Goal: Navigation & Orientation: Find specific page/section

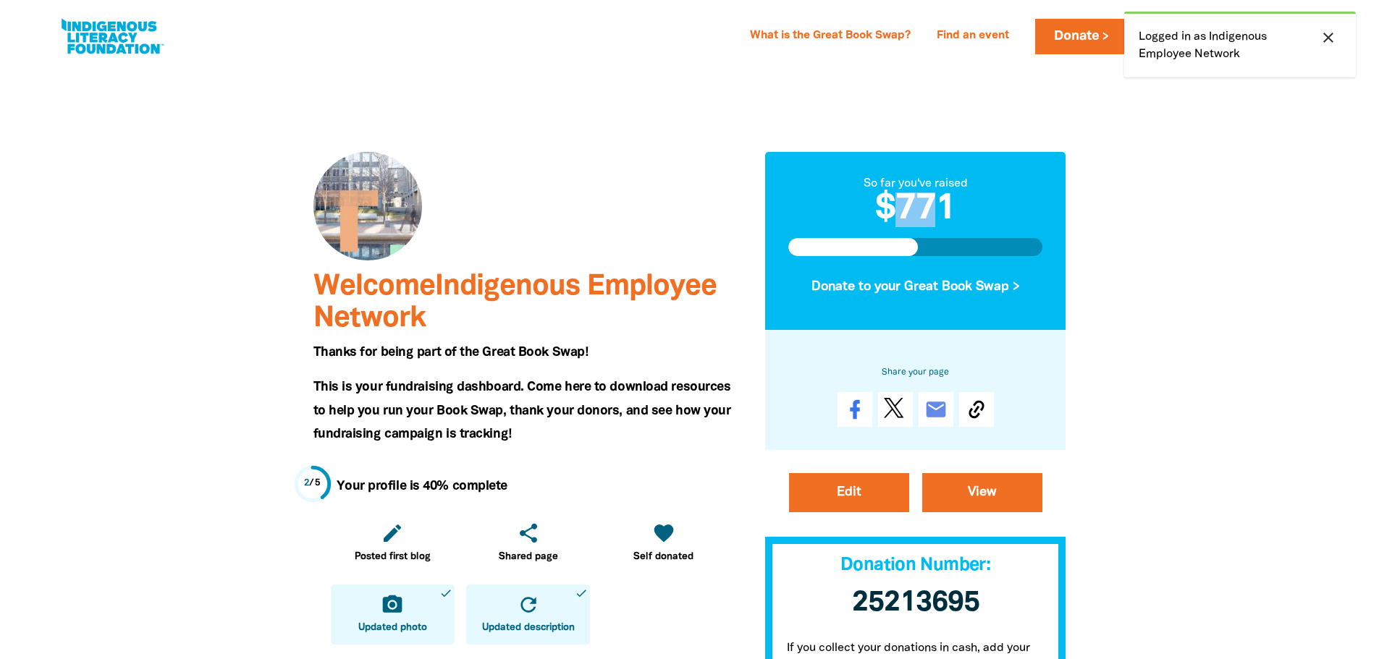
drag, startPoint x: 902, startPoint y: 216, endPoint x: 941, endPoint y: 211, distance: 39.3
click at [941, 211] on h2 "$771" at bounding box center [915, 210] width 255 height 35
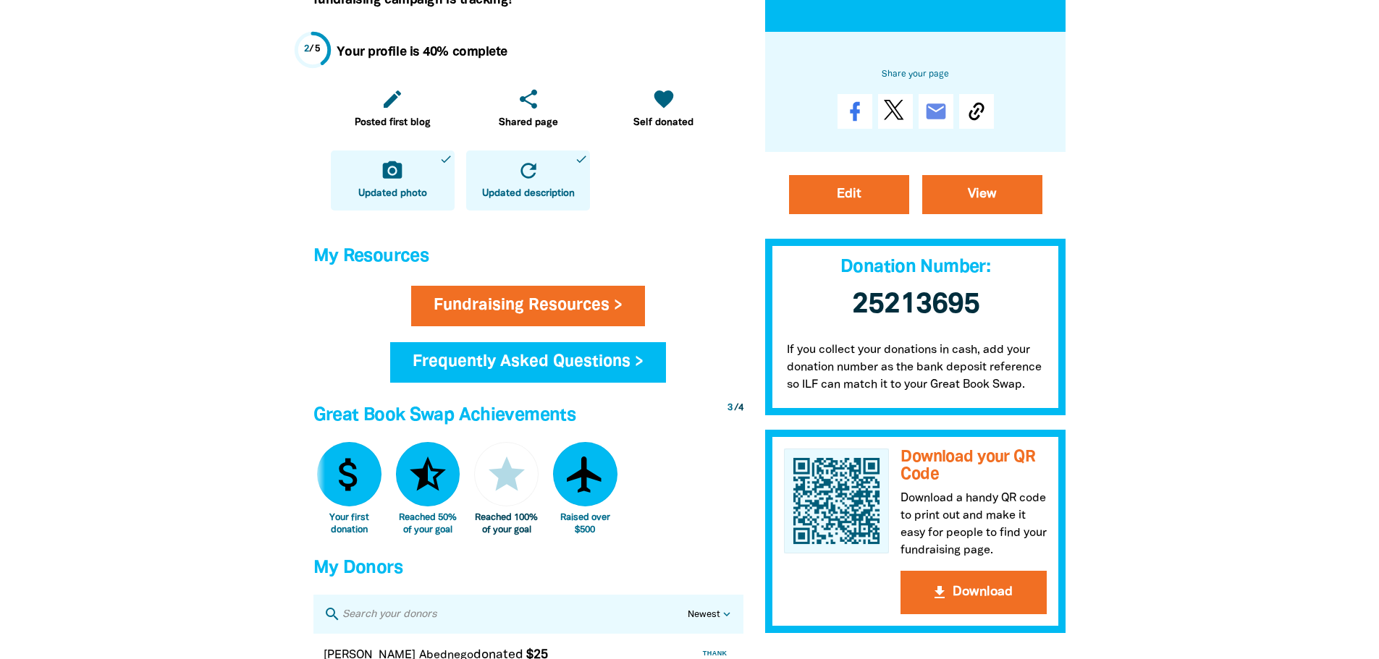
scroll to position [869, 0]
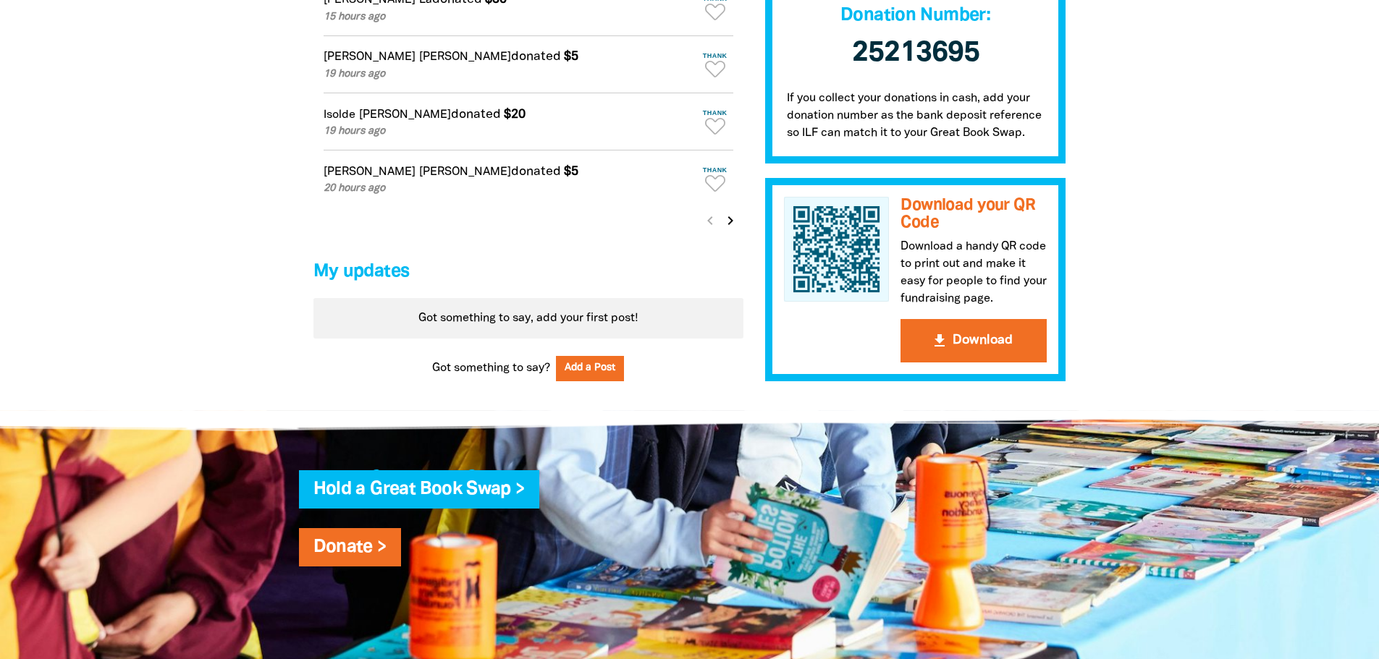
scroll to position [1158, 0]
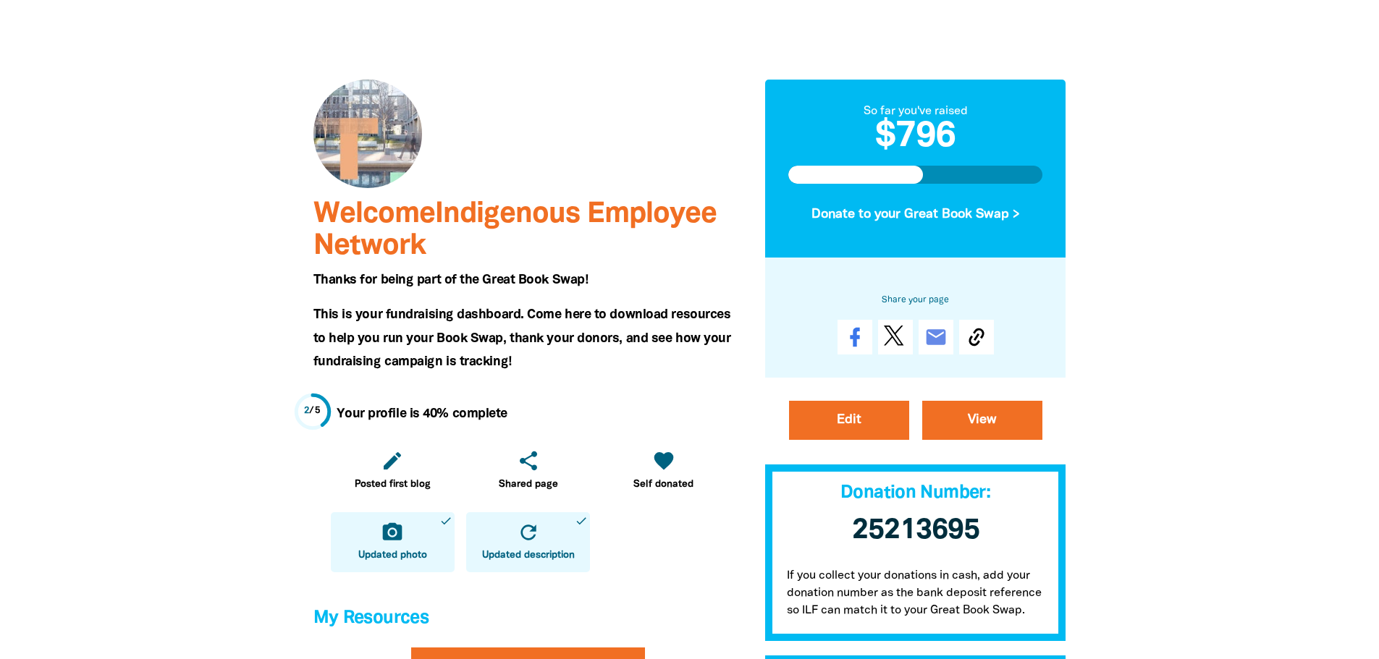
scroll to position [0, 0]
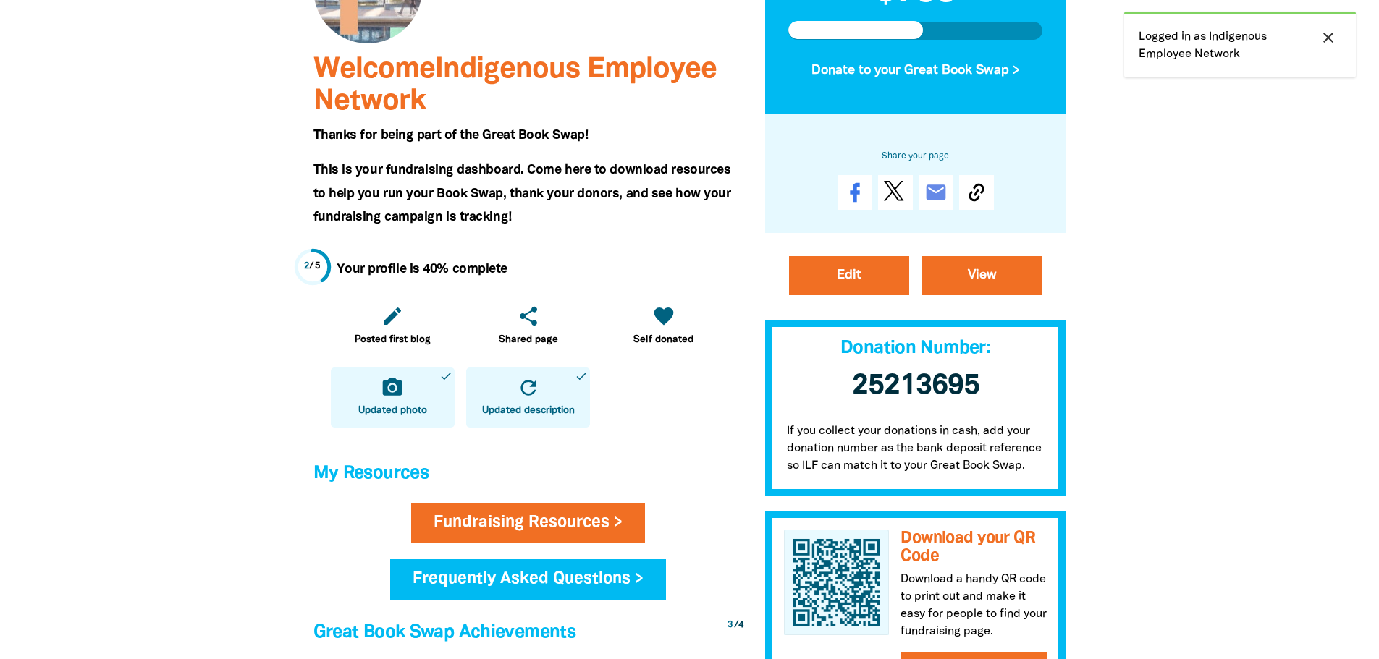
click at [1262, 439] on div at bounding box center [689, 594] width 1379 height 1492
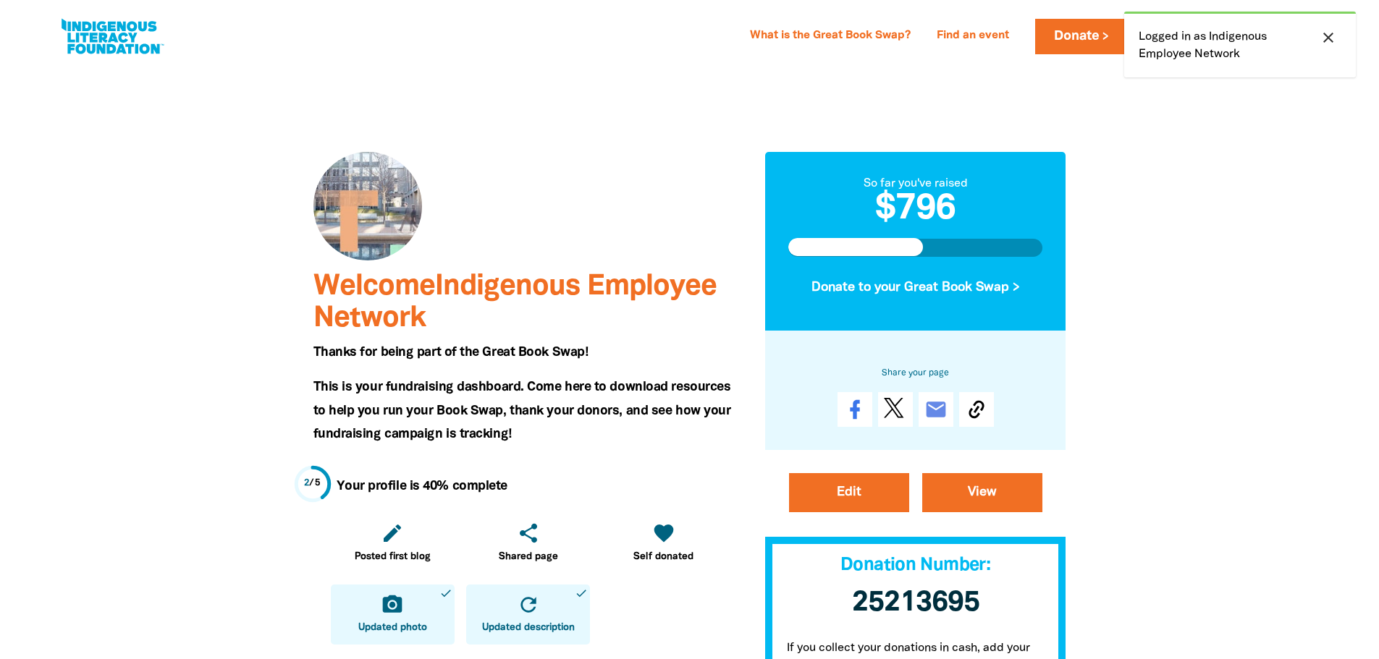
click at [1330, 35] on icon "close" at bounding box center [1327, 37] width 17 height 17
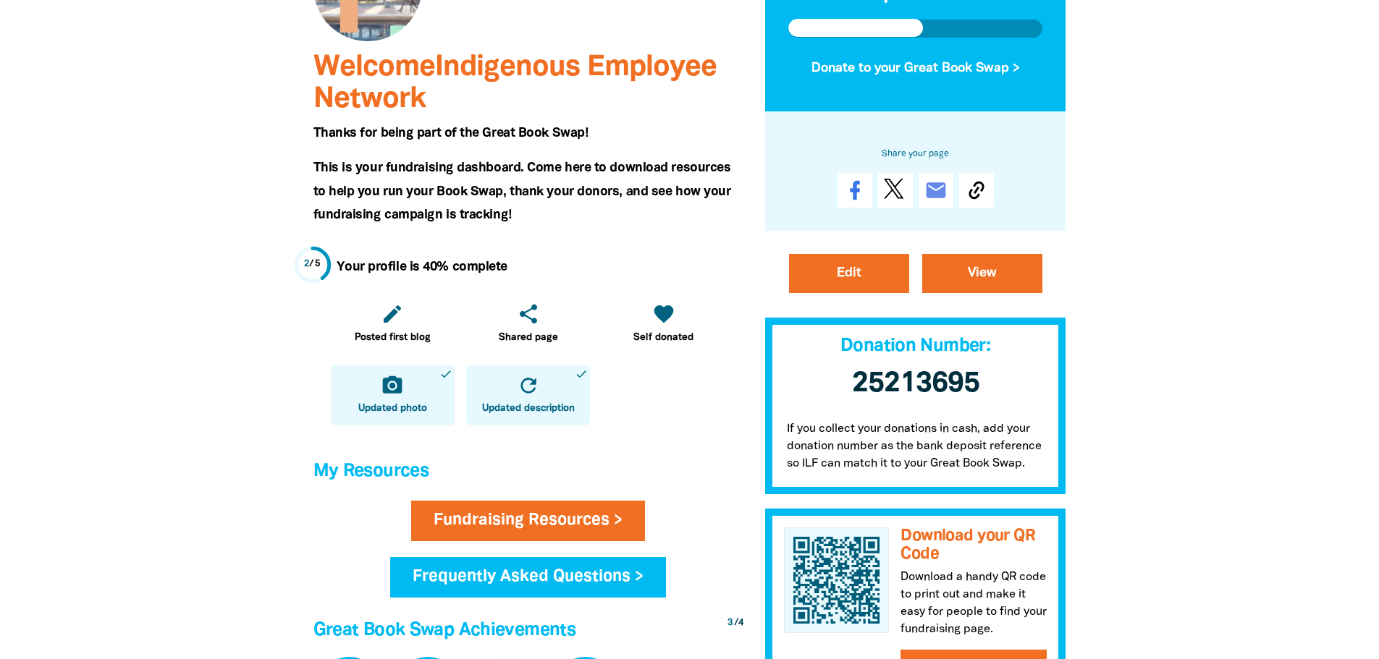
scroll to position [434, 0]
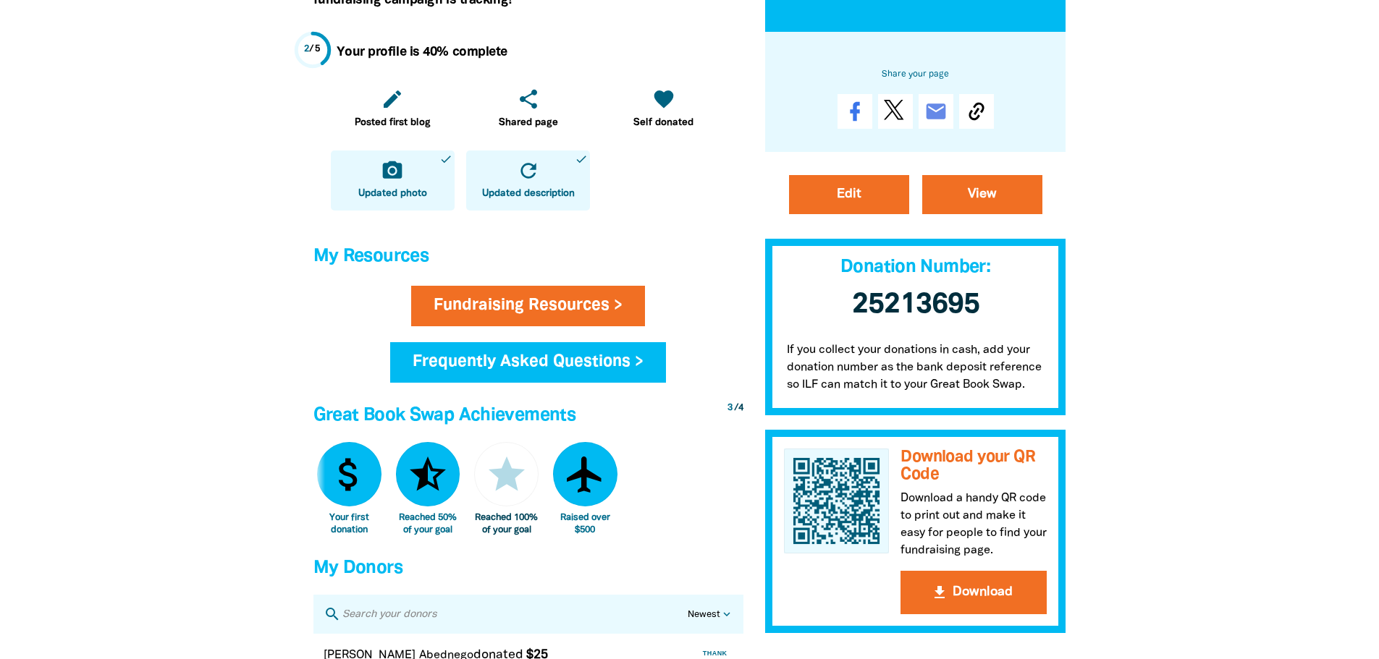
click at [1304, 458] on div at bounding box center [689, 377] width 1379 height 1492
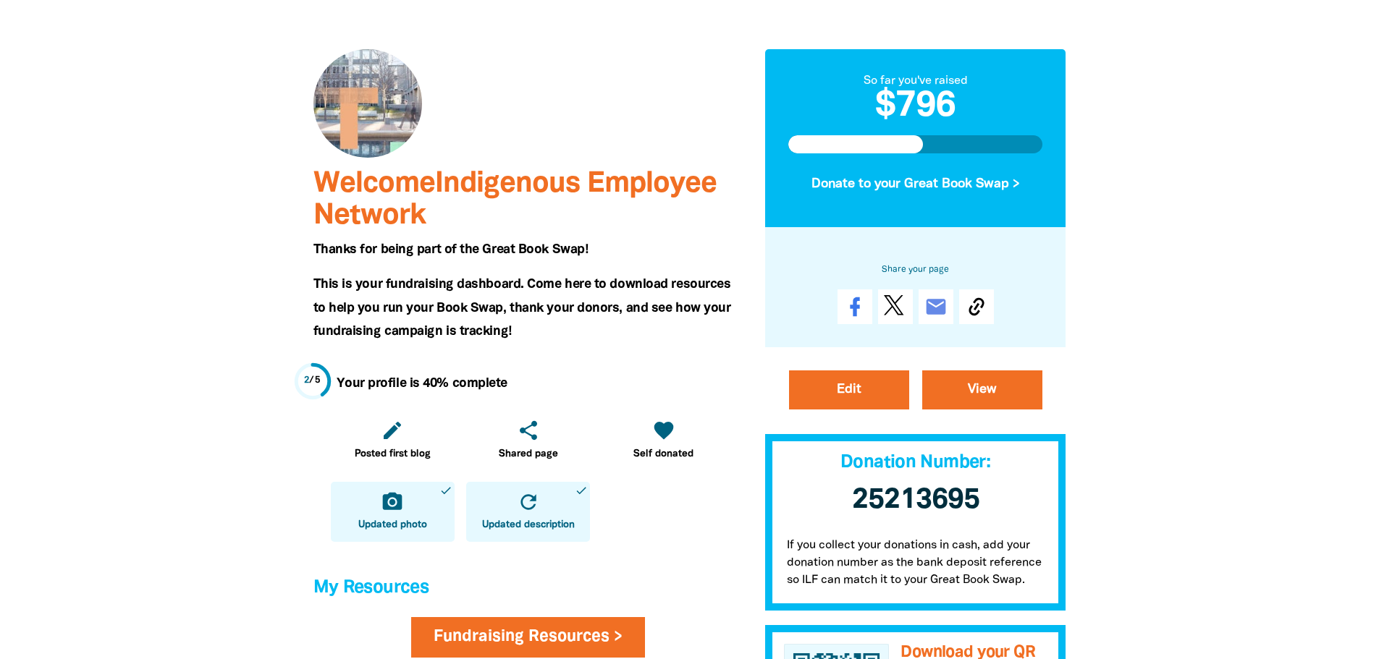
scroll to position [0, 0]
